Goal: Transaction & Acquisition: Purchase product/service

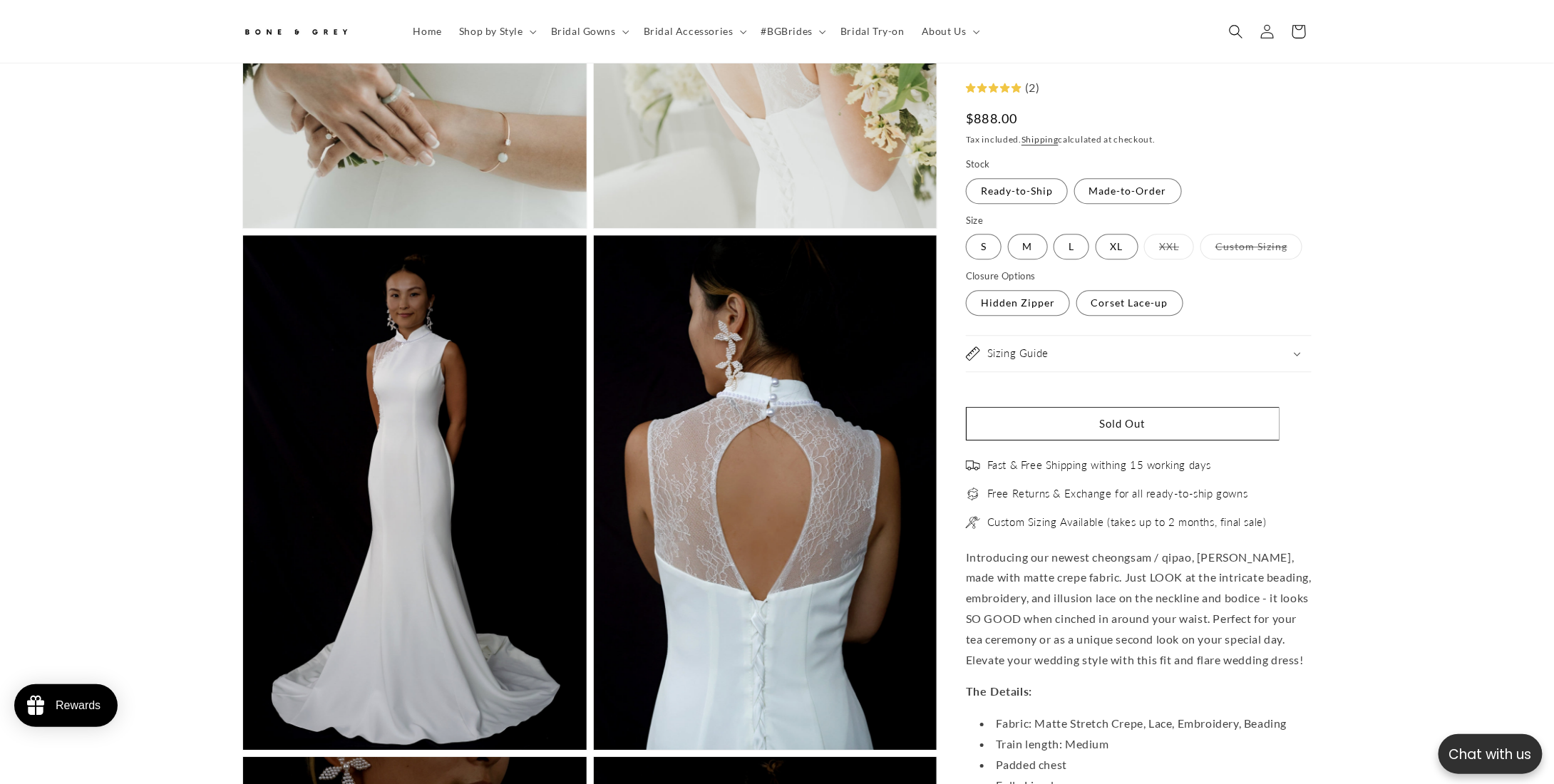
scroll to position [1988, 0]
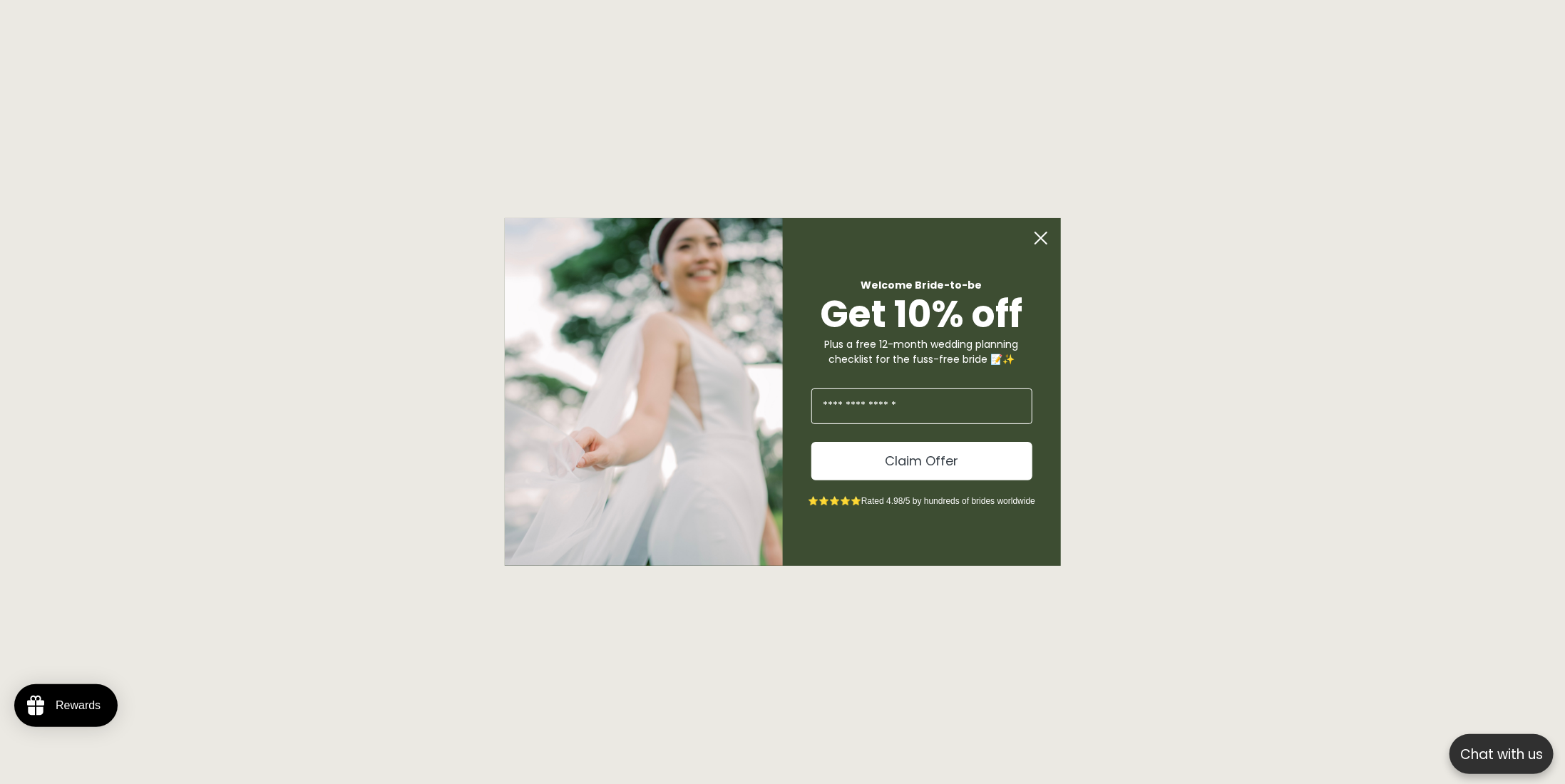
click at [1037, 240] on circle "Close dialog" at bounding box center [1040, 238] width 27 height 27
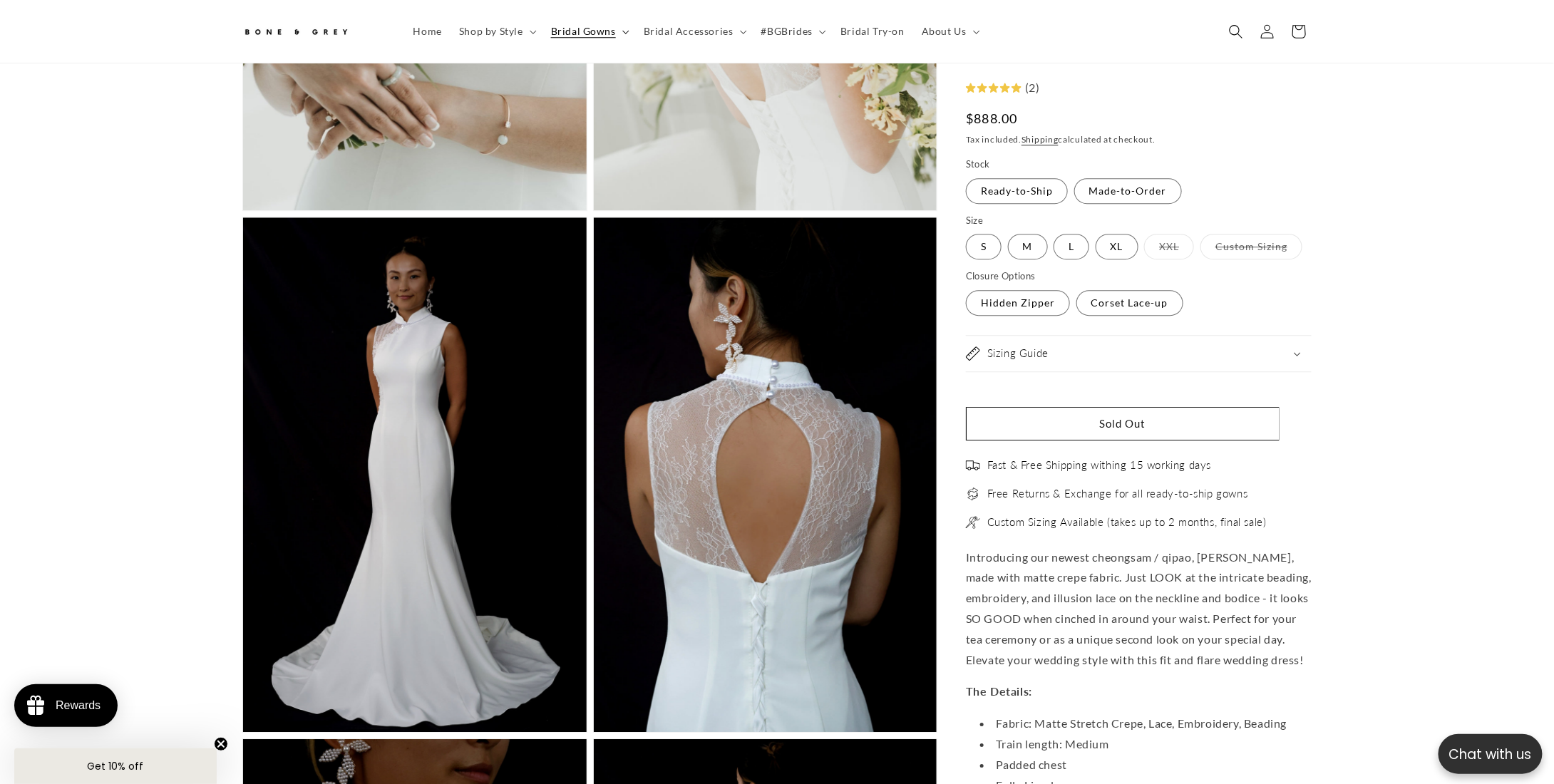
scroll to position [0, 0]
click at [587, 32] on span "Bridal Gowns" at bounding box center [583, 31] width 65 height 13
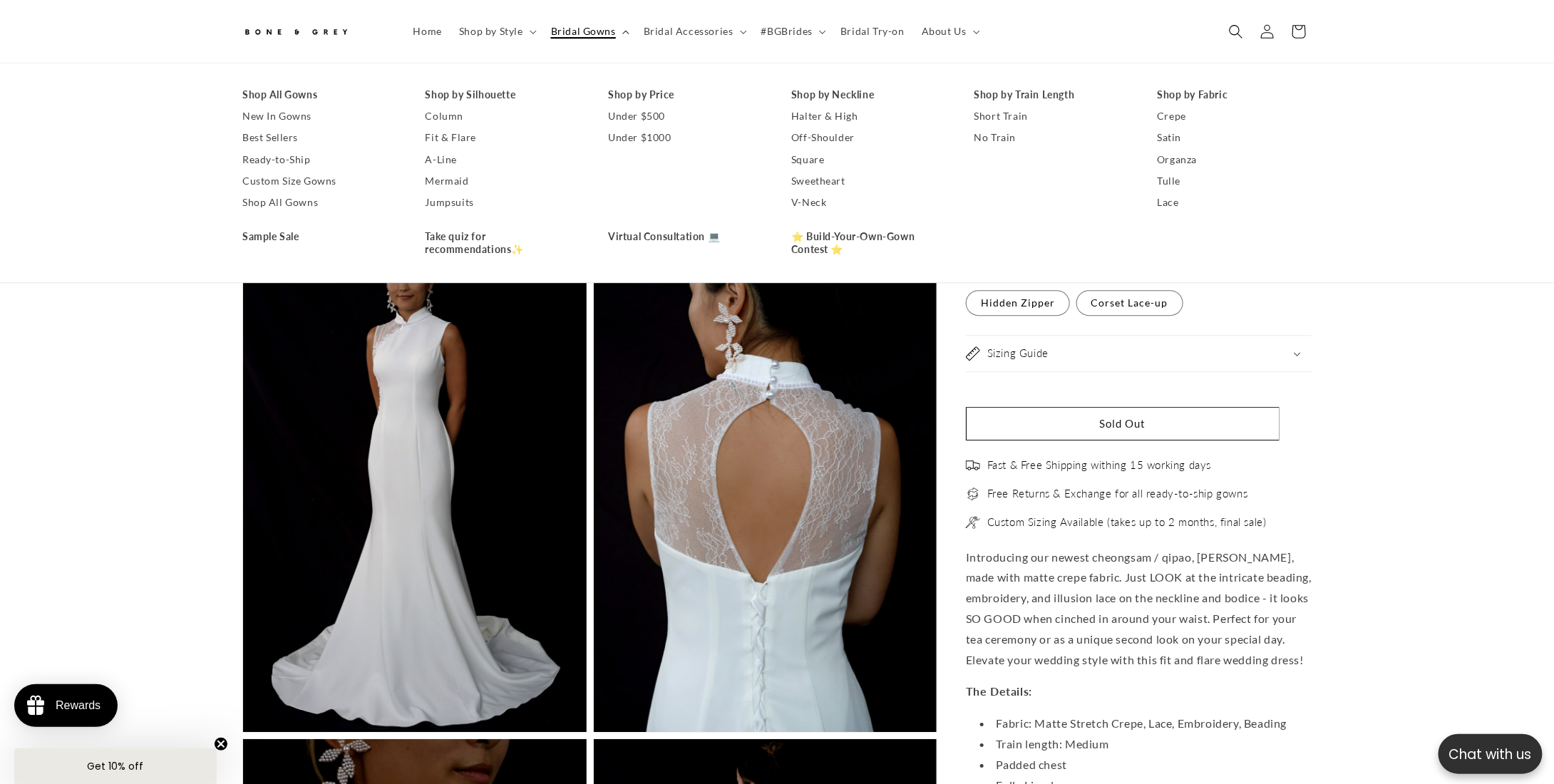
scroll to position [0, 392]
click at [587, 32] on span "Bridal Gowns" at bounding box center [583, 31] width 65 height 13
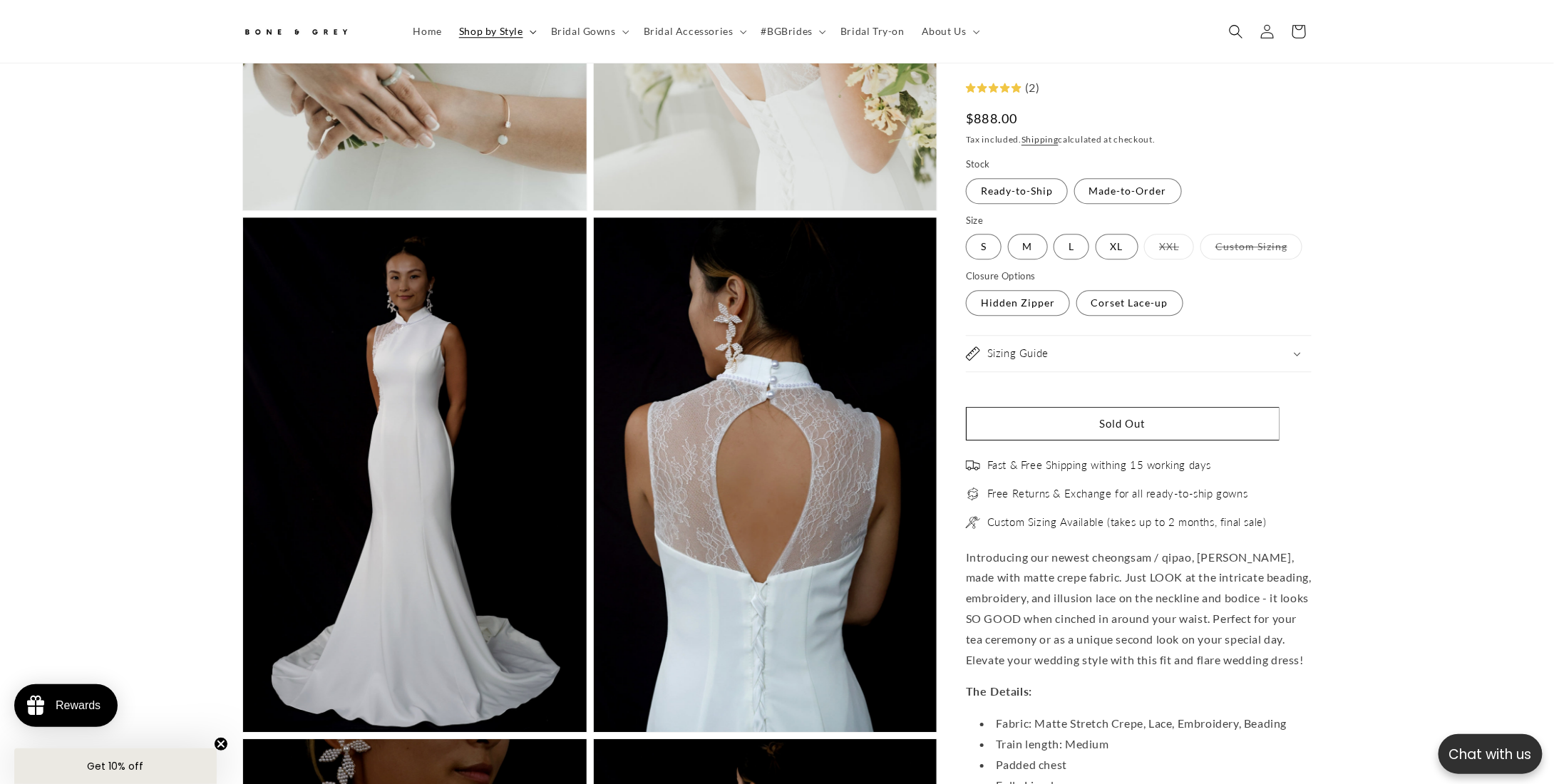
click at [495, 38] on summary "Shop by Style" at bounding box center [496, 31] width 92 height 30
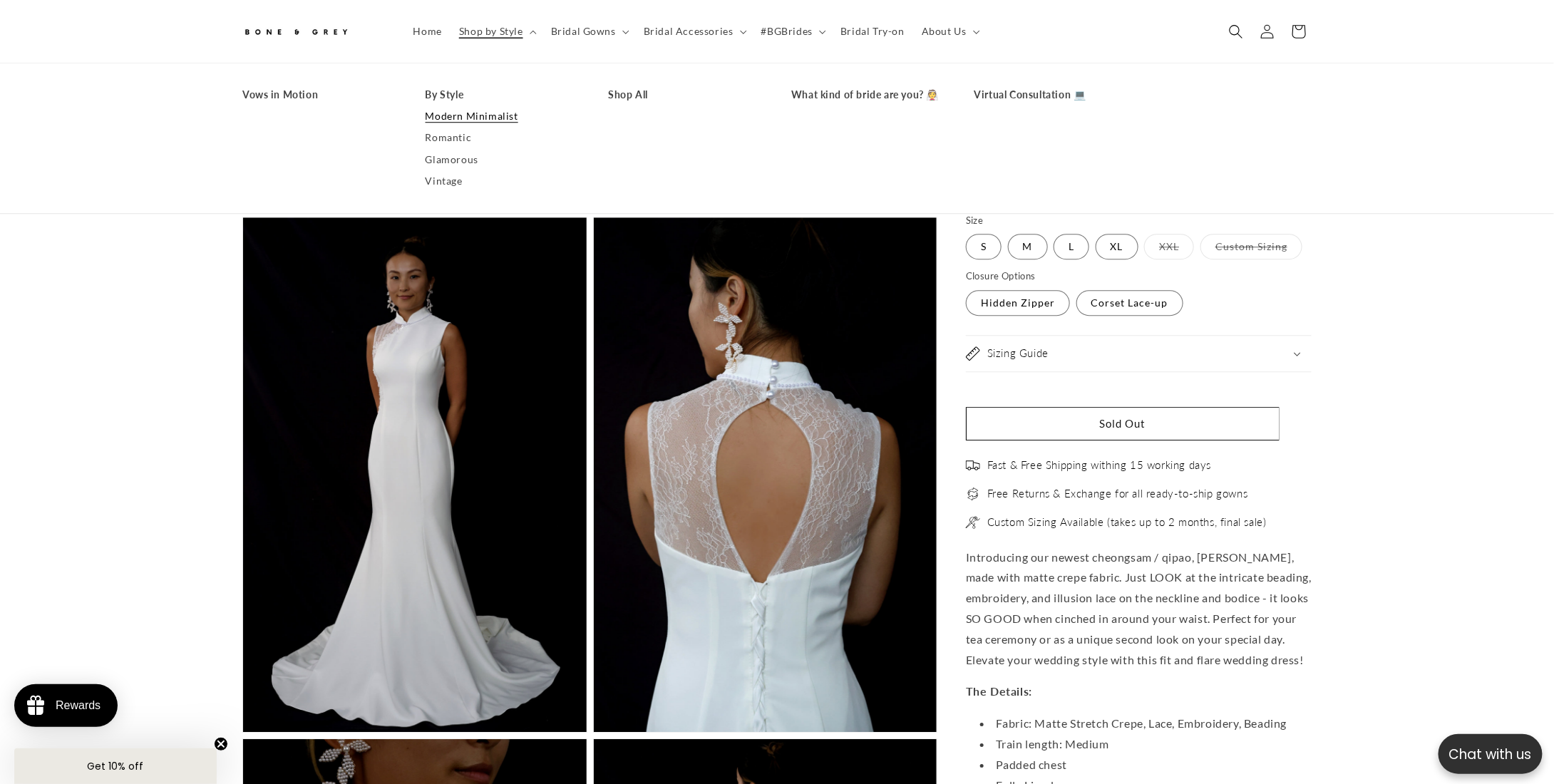
scroll to position [0, 784]
click at [476, 114] on link "Modern Minimalist" at bounding box center [503, 116] width 154 height 21
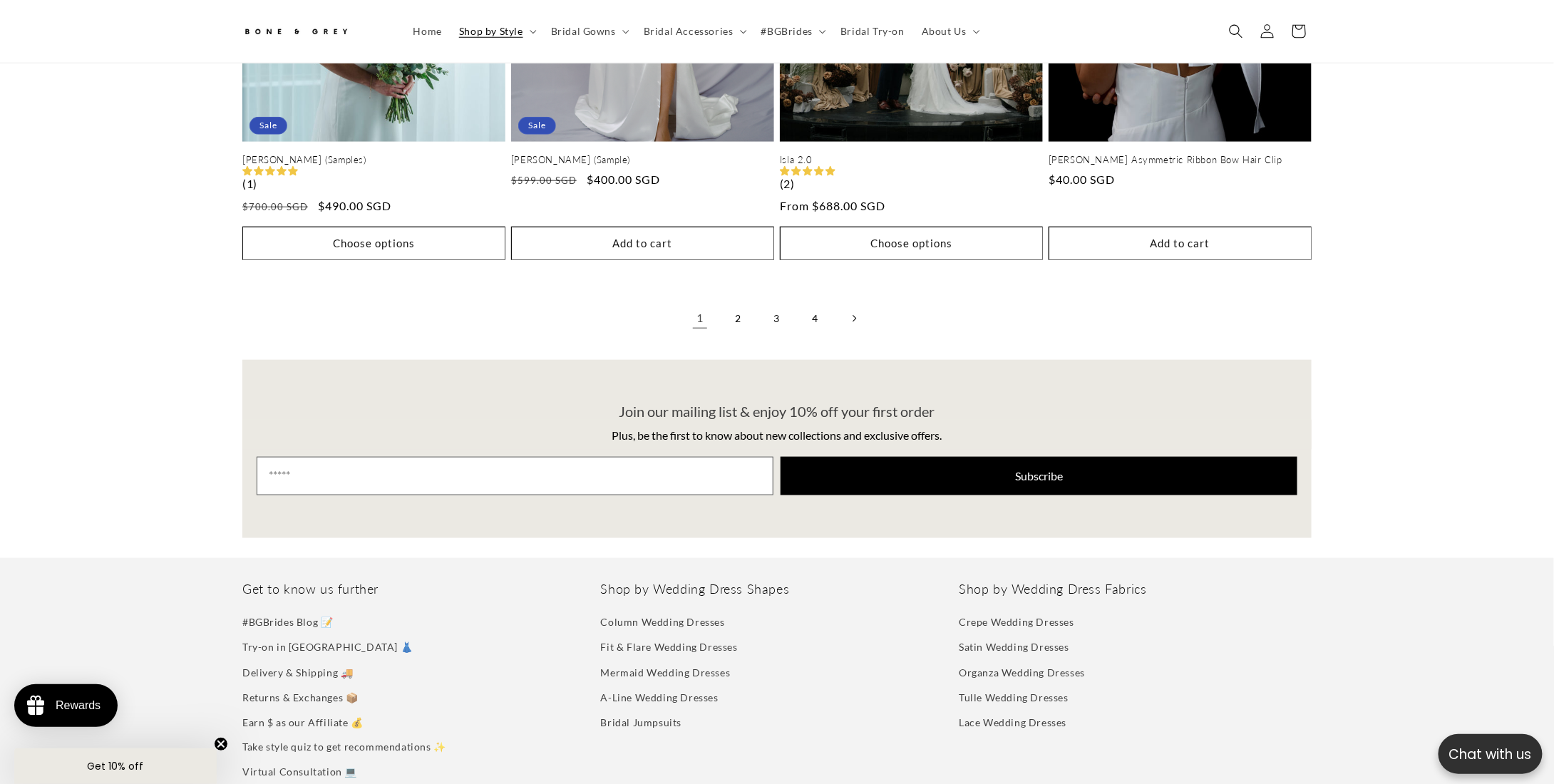
scroll to position [3343, 0]
